Goal: Task Accomplishment & Management: Use online tool/utility

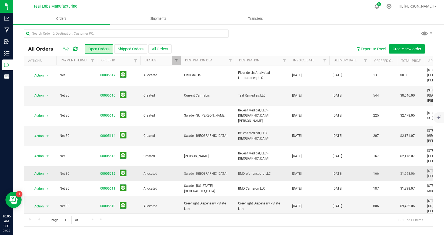
scroll to position [16, 0]
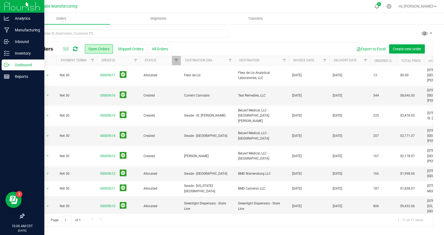
click at [16, 6] on img at bounding box center [22, 6] width 36 height 13
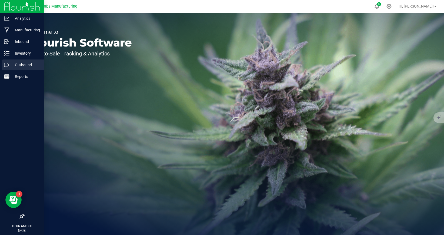
click at [19, 64] on p "Outbound" at bounding box center [25, 65] width 32 height 6
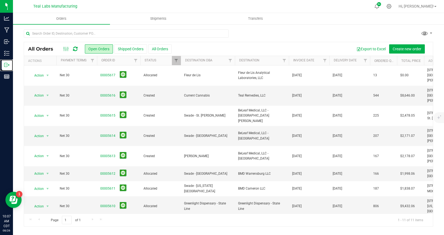
scroll to position [16, 0]
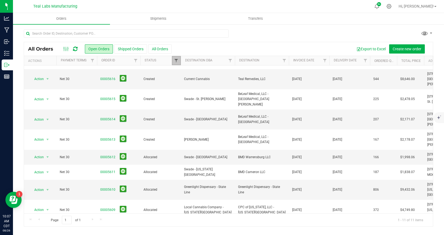
click at [176, 61] on span "Filter" at bounding box center [176, 60] width 4 height 4
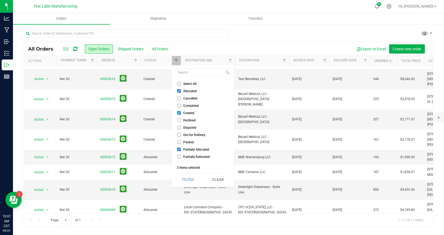
click at [179, 83] on input "Select All" at bounding box center [179, 84] width 4 height 4
checkbox input "true"
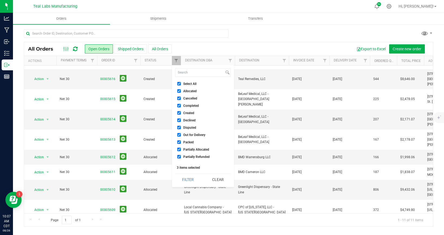
checkbox input "true"
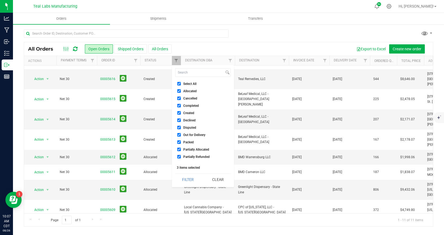
checkbox input "true"
click at [192, 182] on button "Filter" at bounding box center [188, 179] width 26 height 12
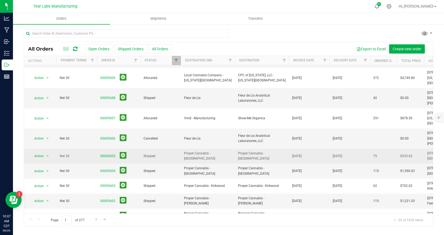
scroll to position [151, 0]
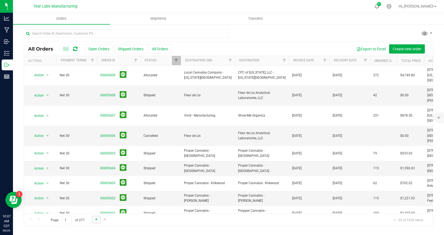
click at [97, 217] on span "Go to the next page" at bounding box center [96, 219] width 4 height 4
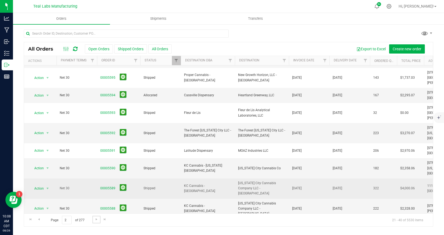
scroll to position [0, 0]
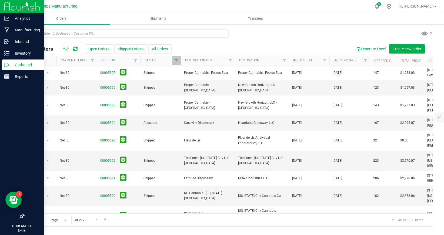
click at [12, 7] on img at bounding box center [22, 6] width 36 height 13
